Goal: Information Seeking & Learning: Learn about a topic

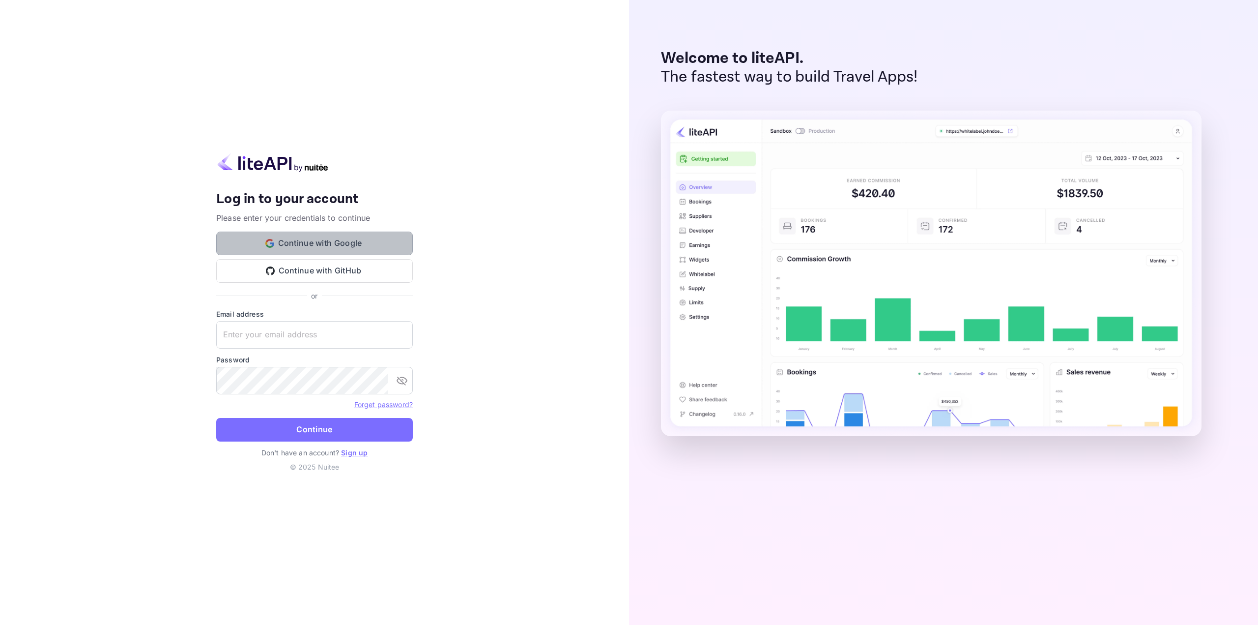
click at [321, 250] on button "Continue with Google" at bounding box center [314, 243] width 197 height 24
click at [109, 472] on div "Your account has been created successfully, a confirmation link has been sent t…" at bounding box center [314, 312] width 629 height 625
click at [263, 247] on button "Continue with Google" at bounding box center [314, 243] width 197 height 24
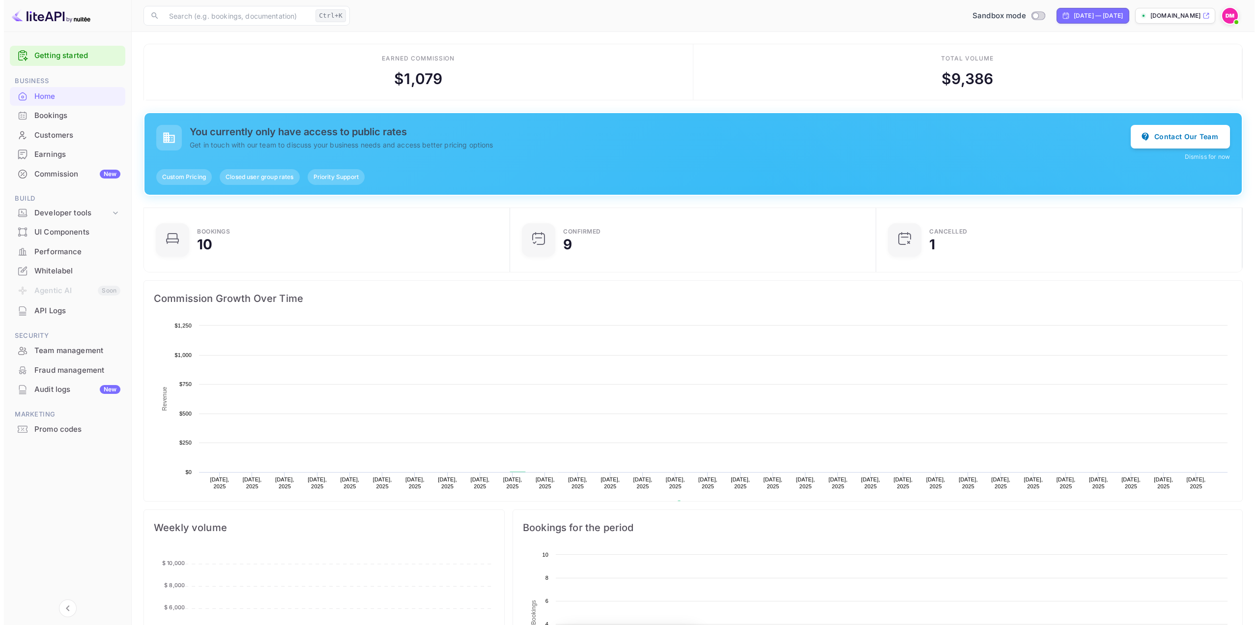
scroll to position [8, 8]
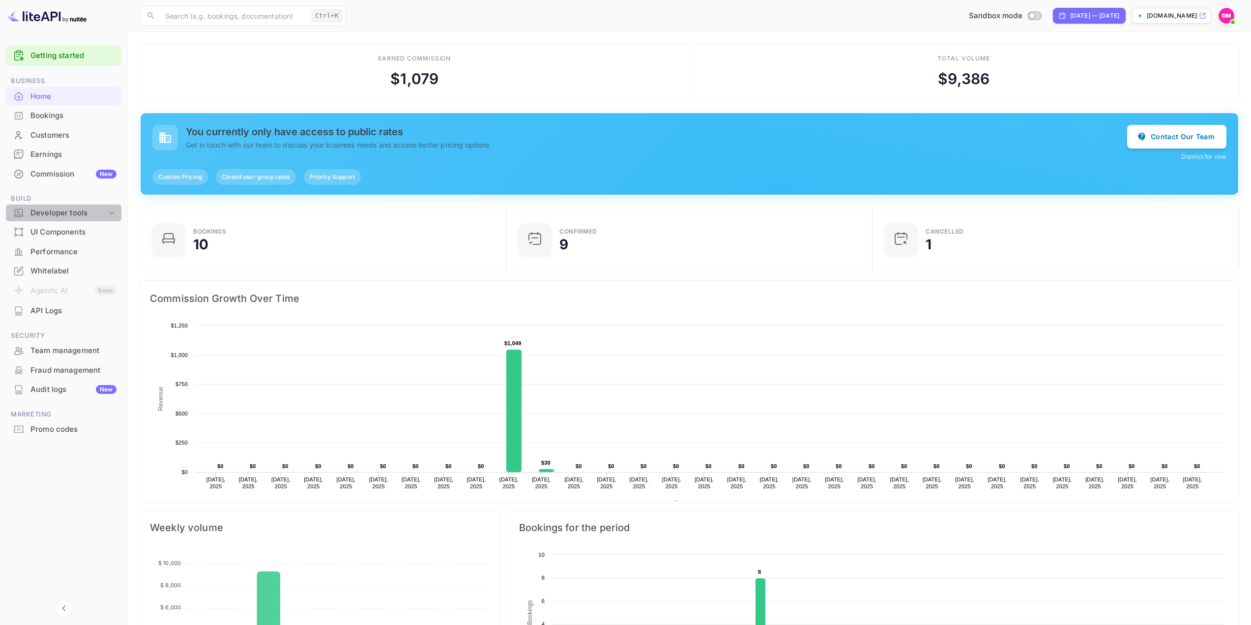
click at [65, 210] on div "Developer tools" at bounding box center [68, 212] width 76 height 11
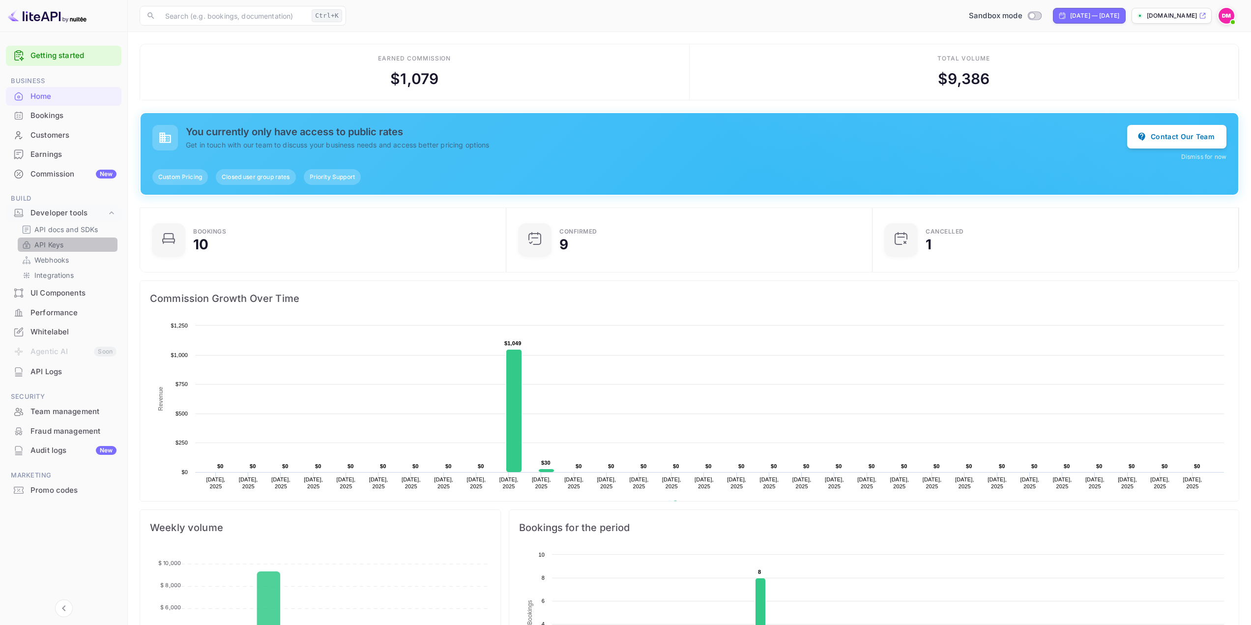
click at [36, 246] on p "API Keys" at bounding box center [48, 244] width 29 height 10
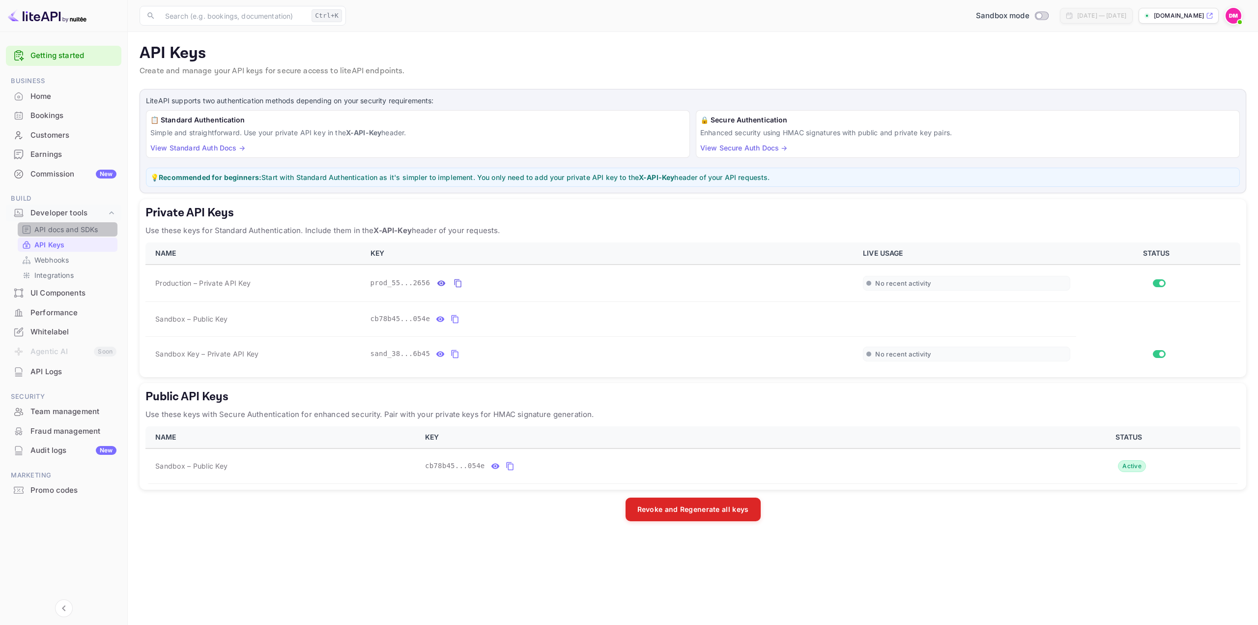
click at [54, 232] on p "API docs and SDKs" at bounding box center [66, 229] width 64 height 10
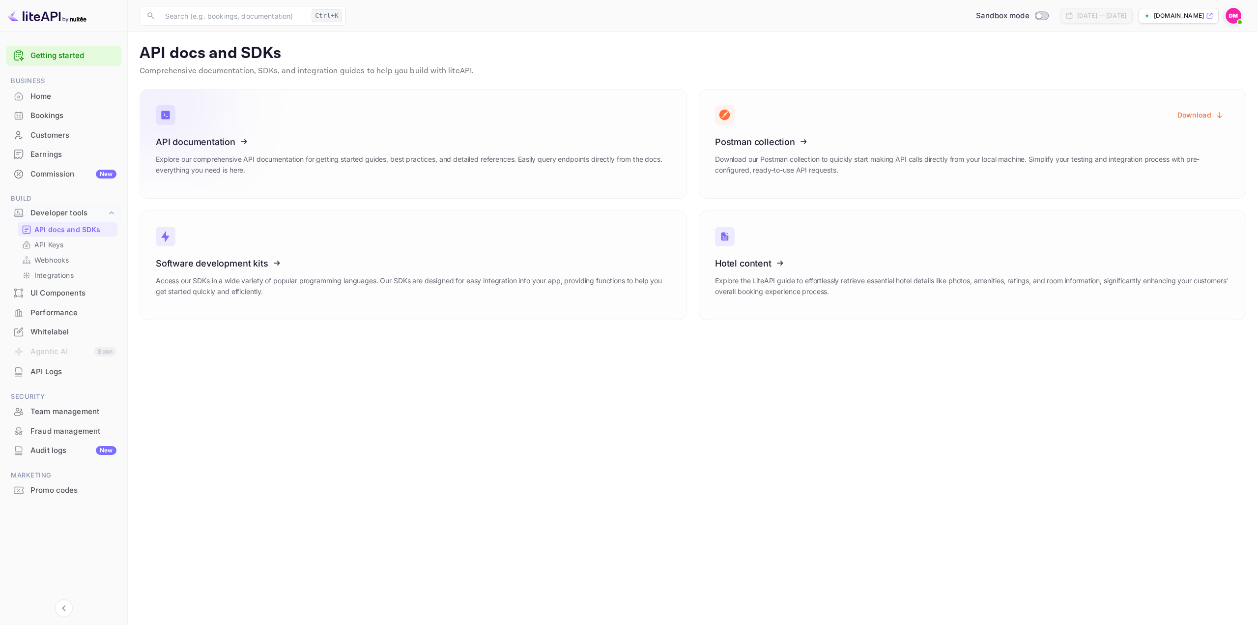
click at [335, 144] on h3 "API documentation" at bounding box center [413, 142] width 515 height 10
